Goal: Task Accomplishment & Management: Manage account settings

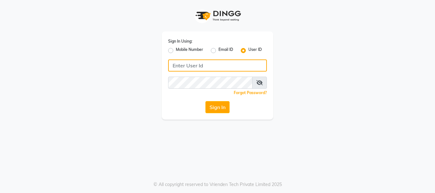
type input "8010114233"
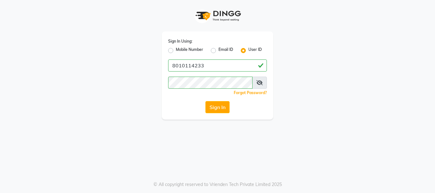
click at [176, 51] on label "Mobile Number" at bounding box center [189, 51] width 27 height 8
click at [176, 51] on input "Mobile Number" at bounding box center [178, 49] width 4 height 4
radio input "true"
radio input "false"
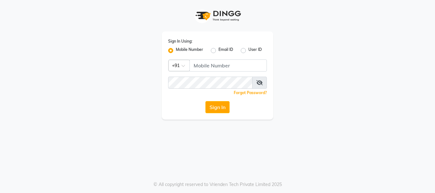
click at [218, 50] on label "Email ID" at bounding box center [225, 51] width 15 height 8
click at [218, 50] on input "Email ID" at bounding box center [220, 49] width 4 height 4
radio input "true"
click at [176, 53] on label "Mobile Number" at bounding box center [189, 51] width 27 height 8
click at [176, 51] on input "Mobile Number" at bounding box center [178, 49] width 4 height 4
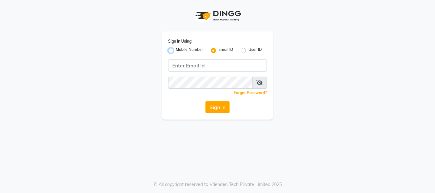
radio input "true"
radio input "false"
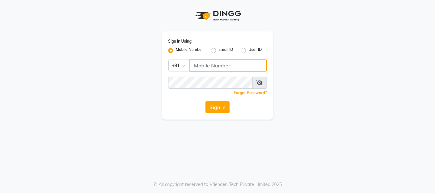
click at [213, 66] on input "Username" at bounding box center [227, 65] width 77 height 12
type input "7"
type input "9"
type input "7085184593"
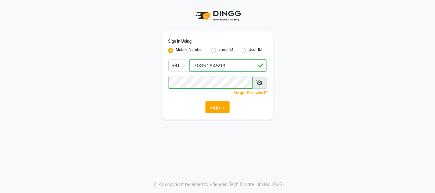
click at [169, 103] on div "Sign In" at bounding box center [217, 107] width 99 height 12
click at [215, 104] on button "Sign In" at bounding box center [217, 107] width 24 height 12
